Goal: Check status: Check status

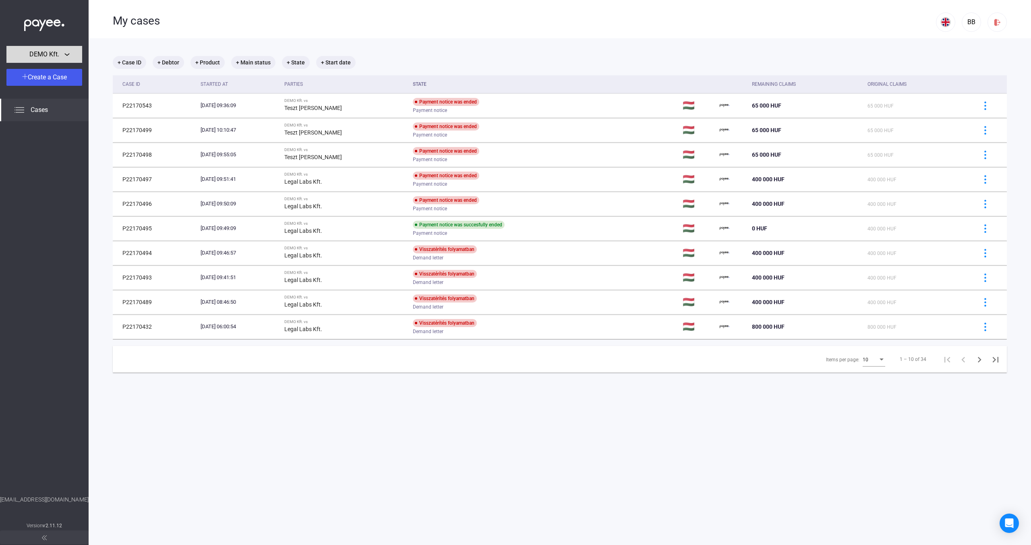
click at [68, 53] on div "DEMO Kft." at bounding box center [44, 55] width 71 height 10
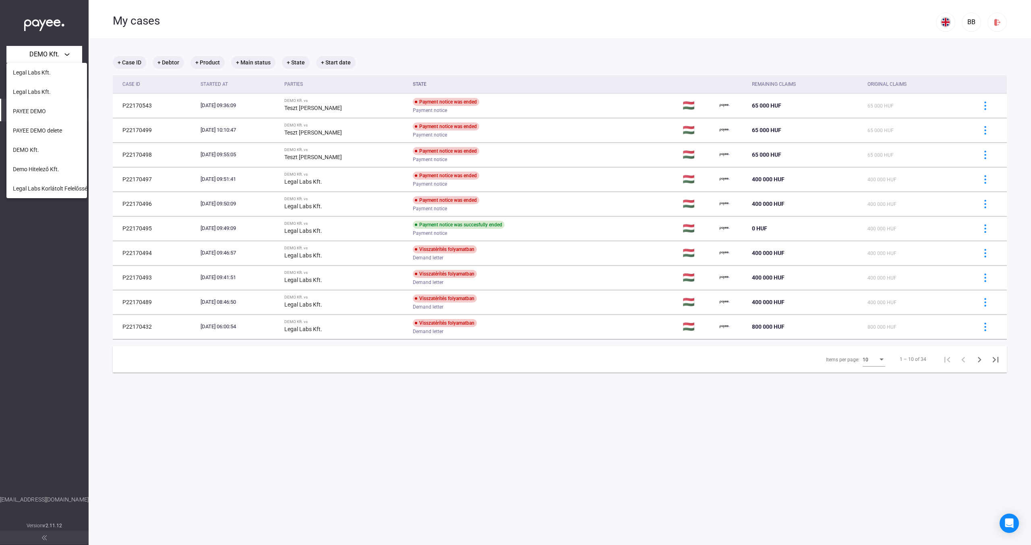
click at [72, 38] on div at bounding box center [515, 272] width 1031 height 545
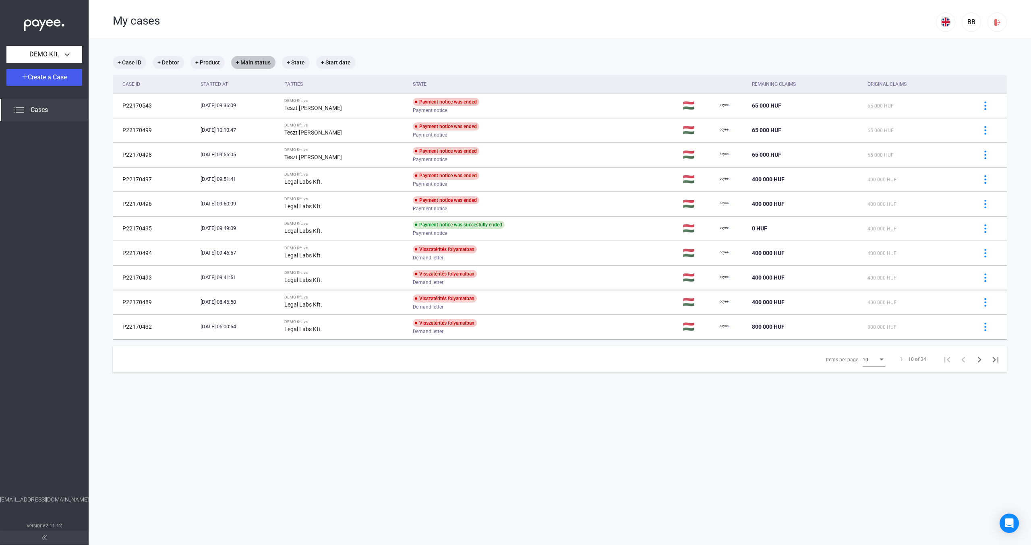
click at [268, 60] on mat-chip "+ Main status" at bounding box center [253, 62] width 44 height 13
click at [298, 63] on div at bounding box center [515, 272] width 1031 height 545
click at [298, 63] on mat-chip "+ State" at bounding box center [296, 62] width 28 height 13
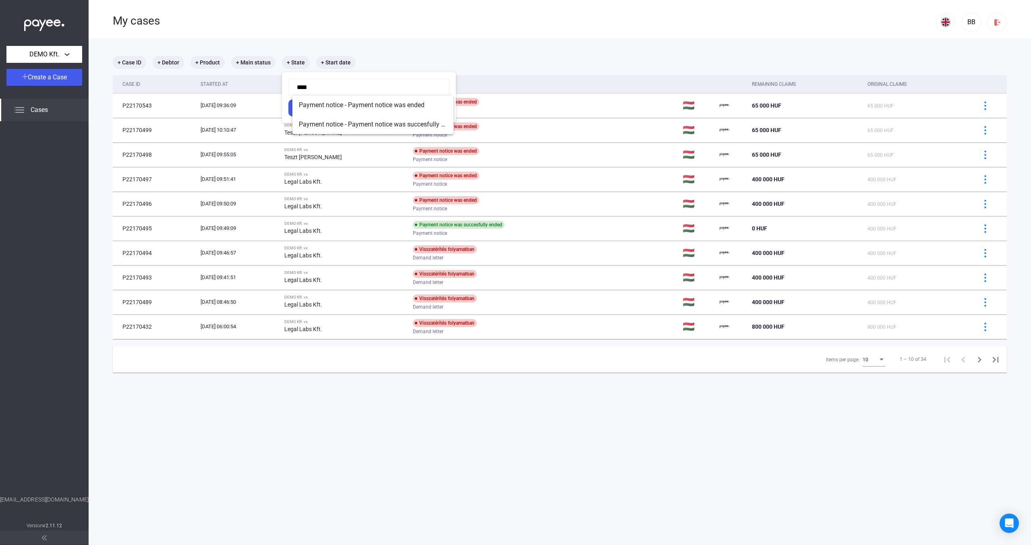
type input "****"
click at [511, 45] on div at bounding box center [515, 272] width 1031 height 545
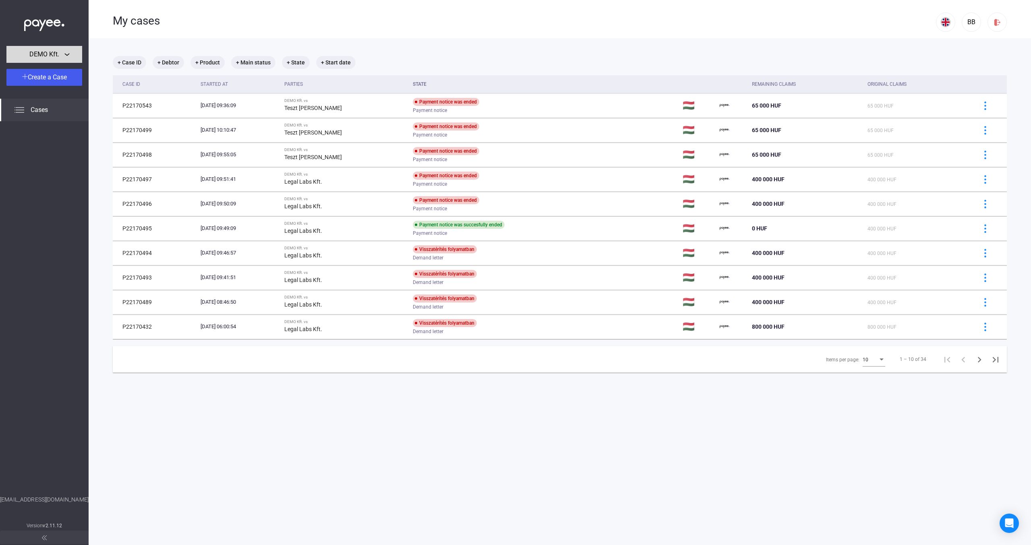
click at [73, 52] on div "DEMO Kft." at bounding box center [44, 55] width 71 height 10
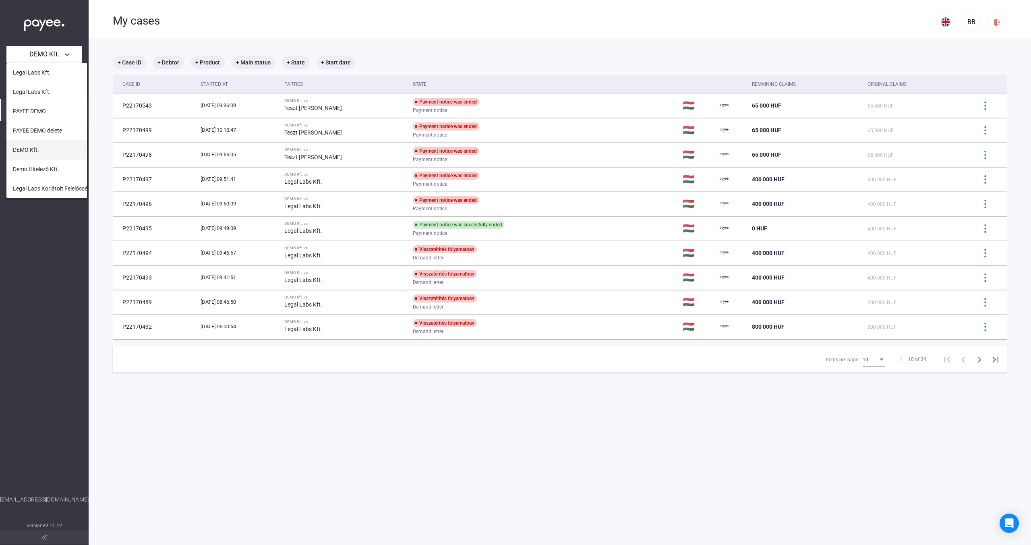
click at [46, 154] on button "DEMO Kft." at bounding box center [46, 149] width 81 height 19
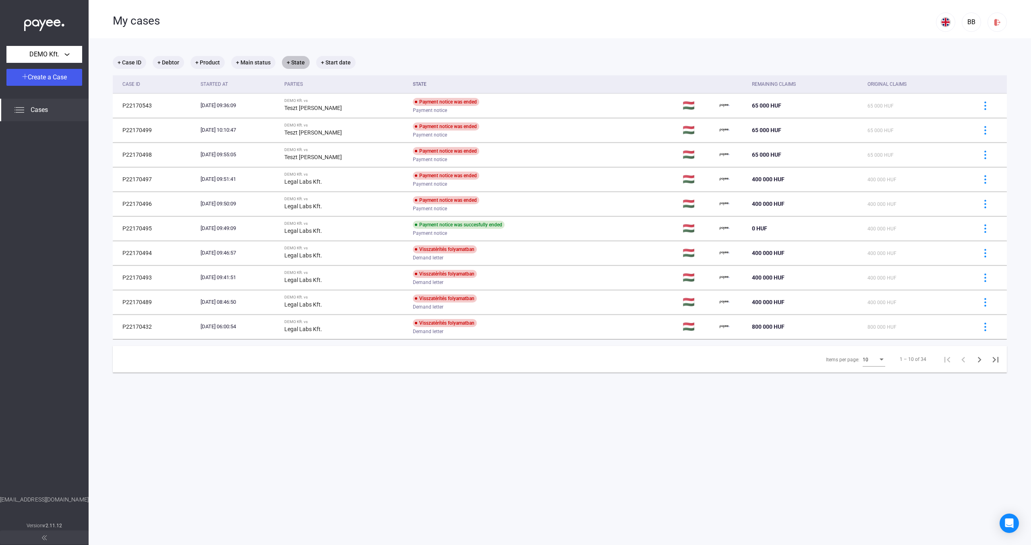
click at [306, 62] on mat-chip "+ State" at bounding box center [296, 62] width 28 height 13
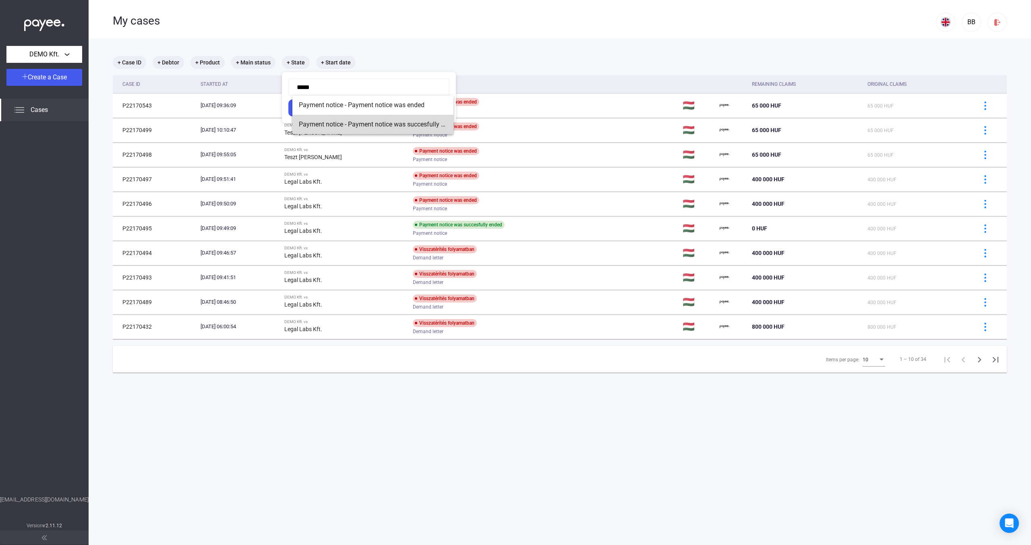
click at [413, 123] on span "Payment notice - Payment notice was succesfully ended" at bounding box center [373, 125] width 148 height 10
type input "**********"
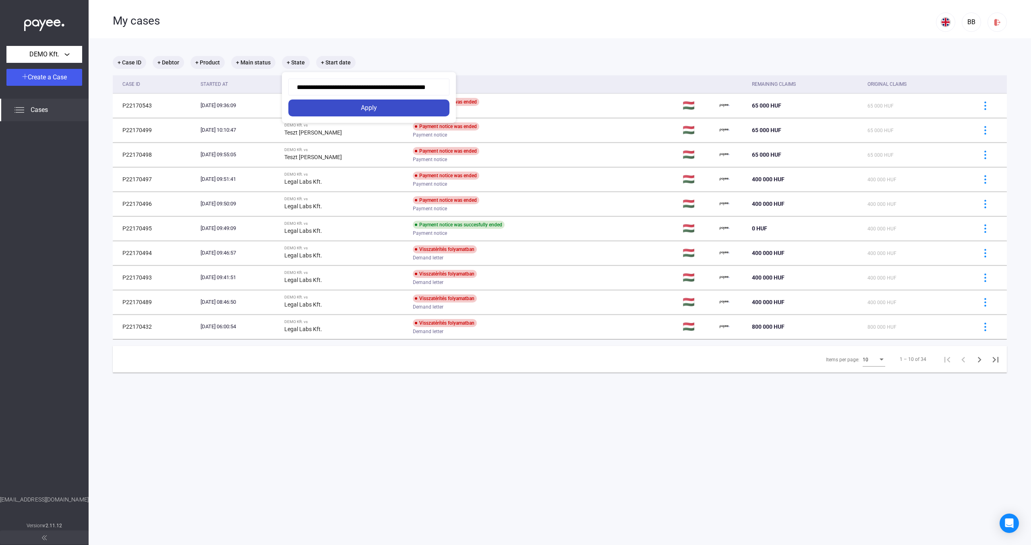
click at [397, 101] on button "Apply" at bounding box center [368, 107] width 161 height 17
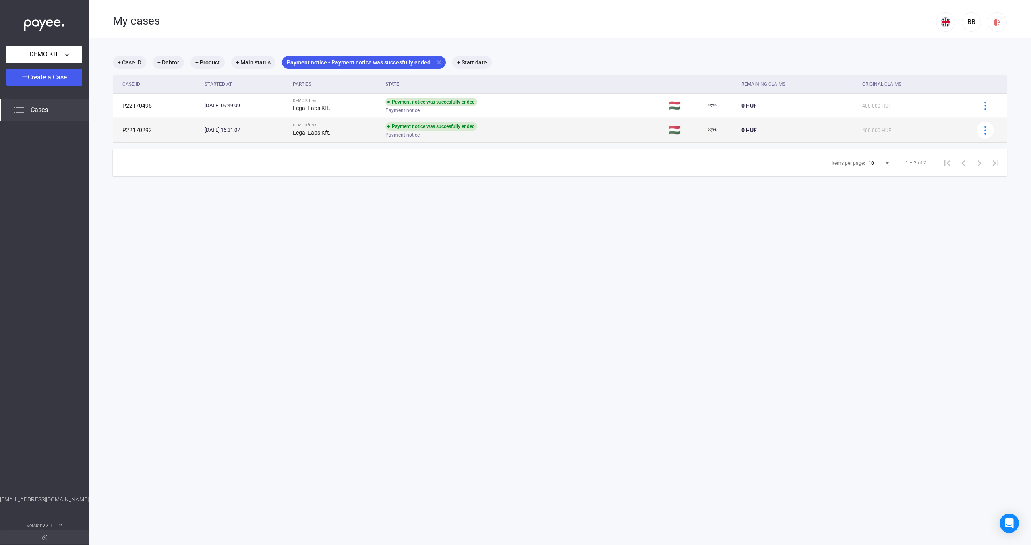
click at [379, 132] on div "Legal Labs Kft." at bounding box center [336, 133] width 87 height 10
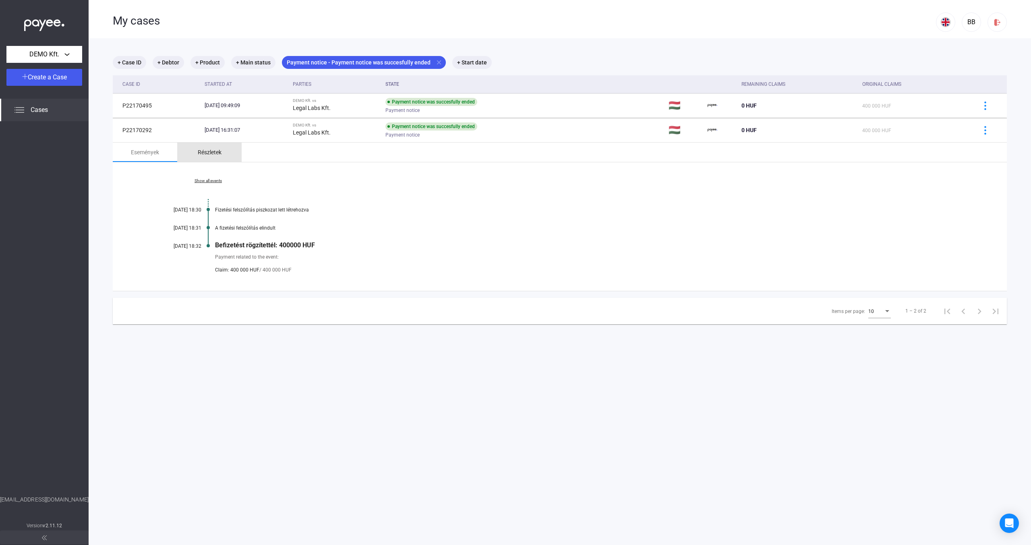
click at [210, 155] on div "Részletek" at bounding box center [210, 152] width 24 height 10
